Goal: Information Seeking & Learning: Learn about a topic

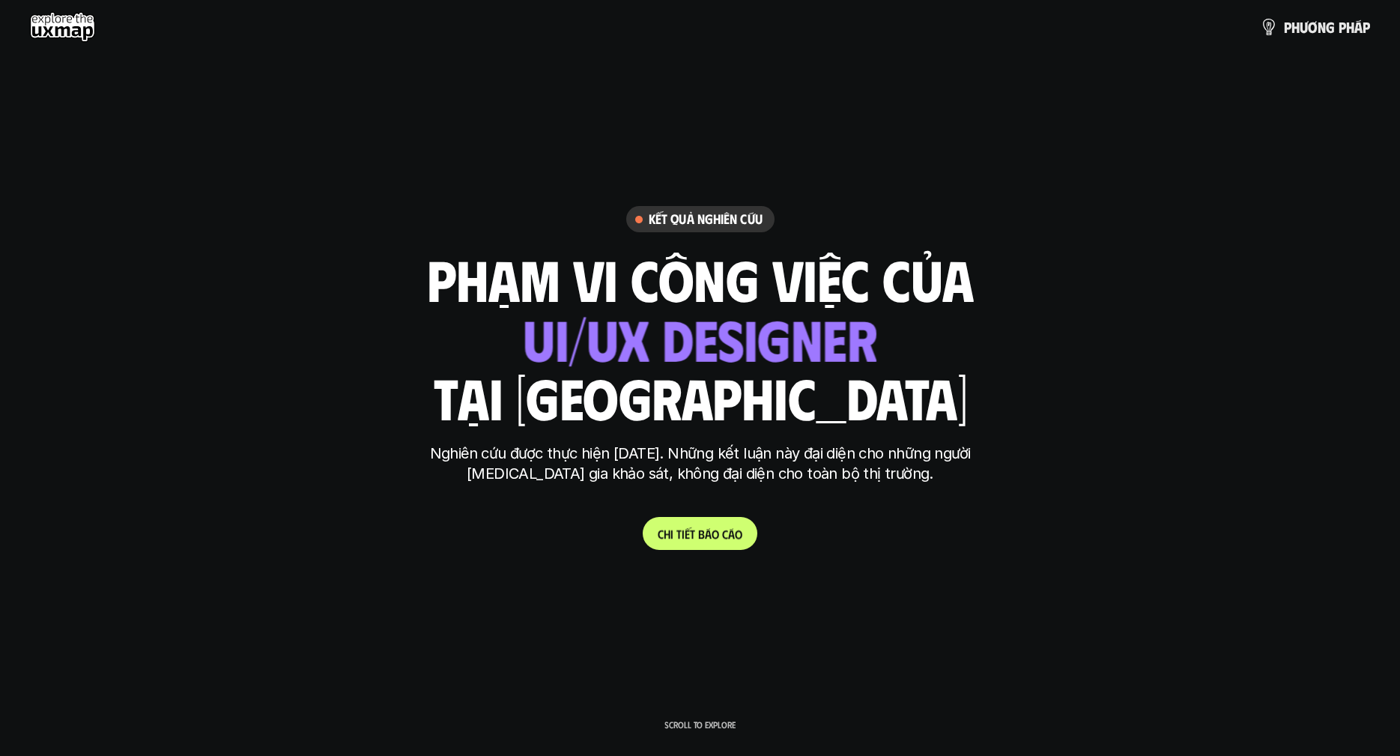
click at [667, 529] on p "C h i t i ế t b á o c á o" at bounding box center [700, 534] width 85 height 14
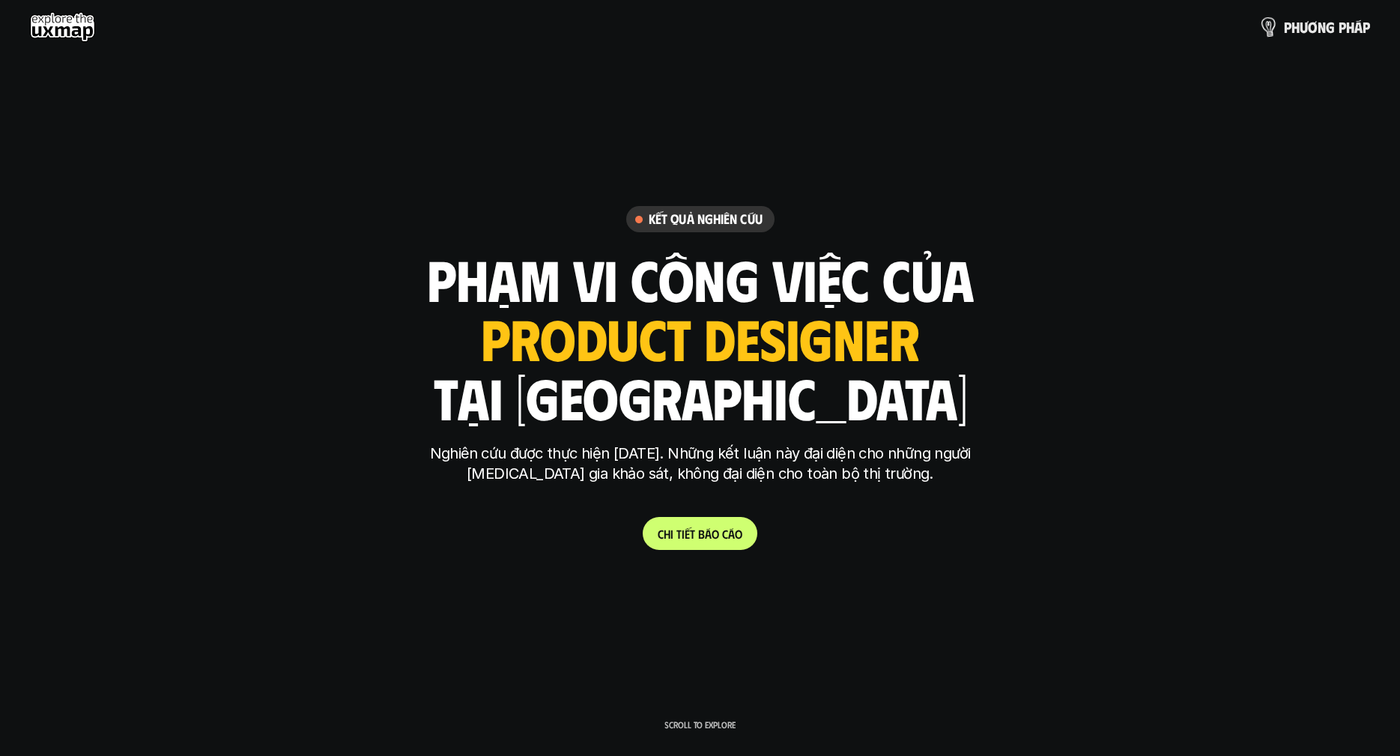
click at [1270, 34] on img at bounding box center [1269, 27] width 22 height 22
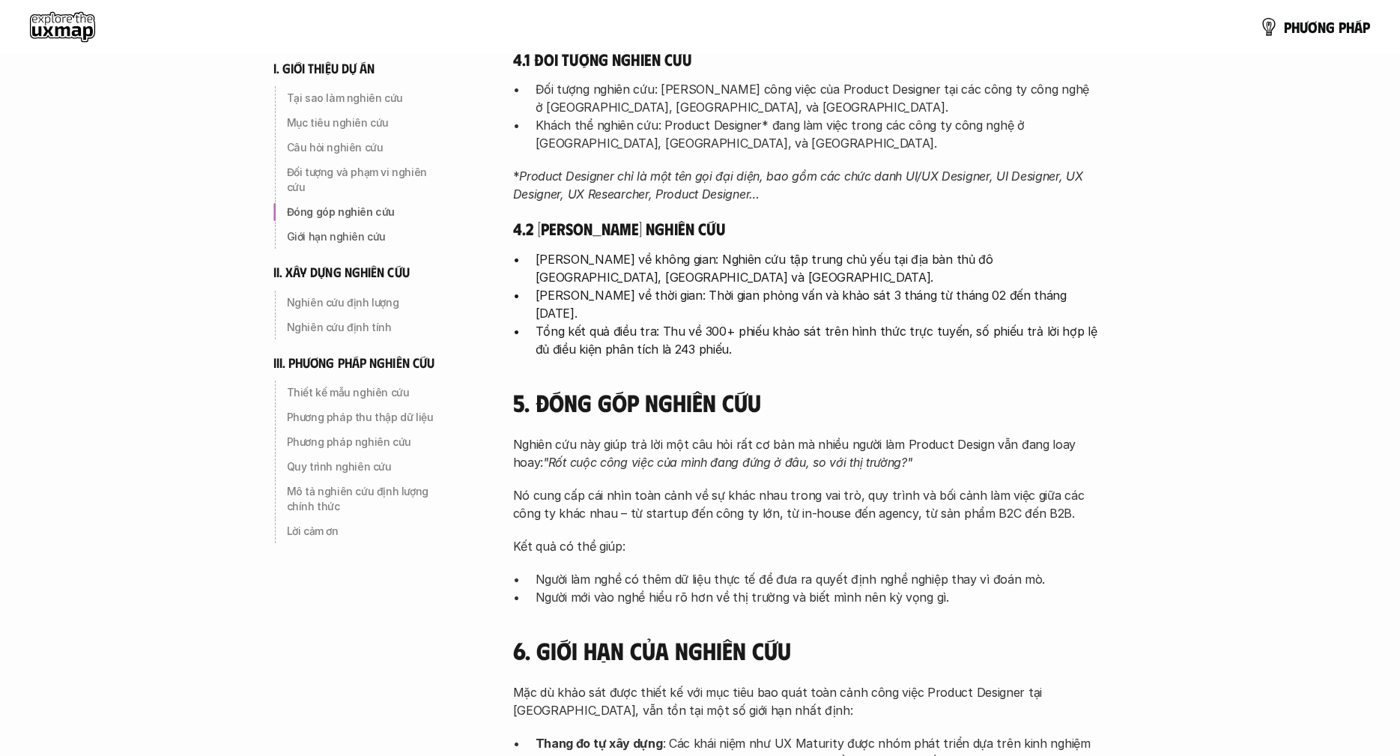
scroll to position [888, 0]
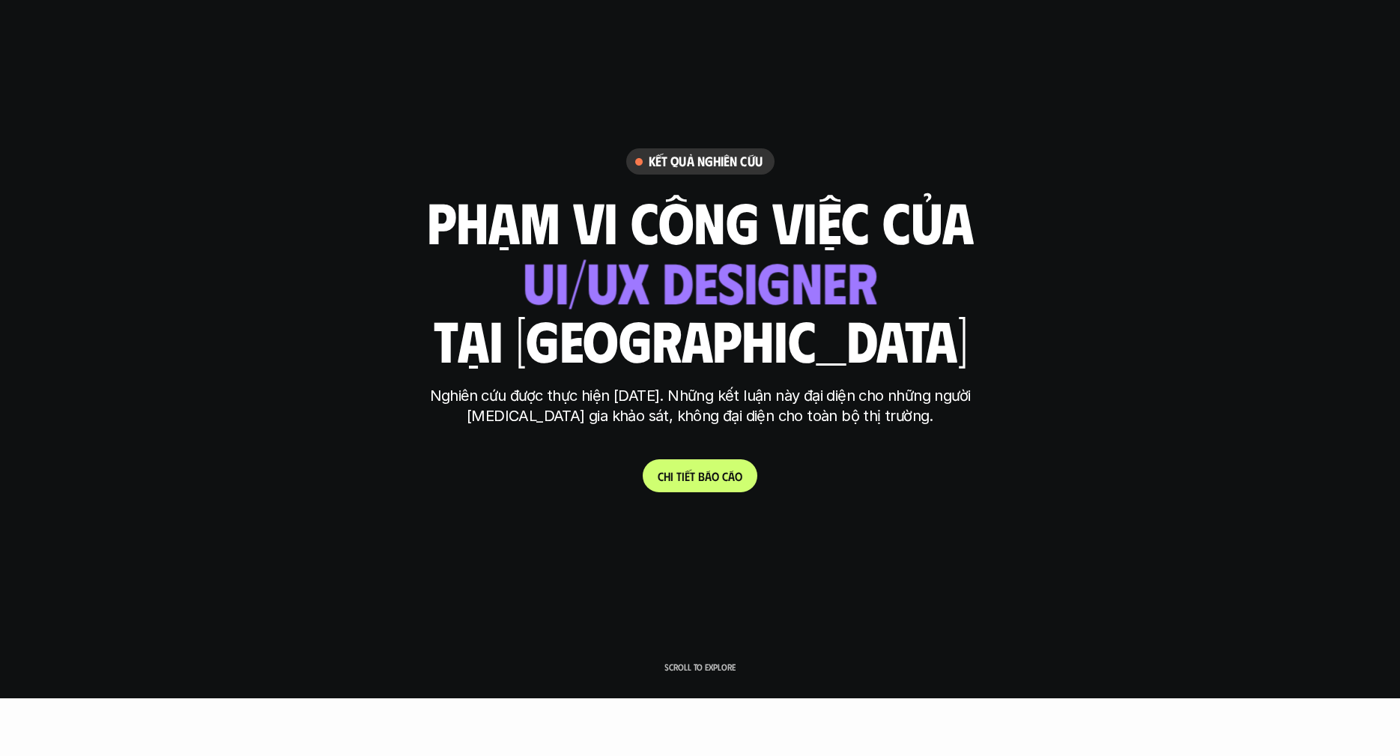
scroll to position [20, 0]
